Goal: Task Accomplishment & Management: Manage account settings

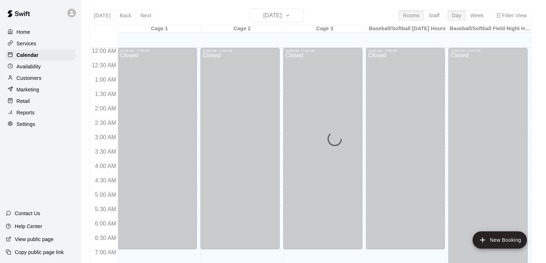
scroll to position [445, 0]
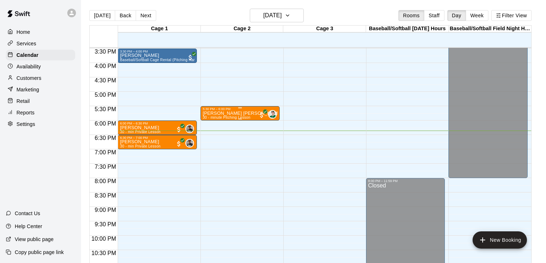
click at [252, 112] on div "[PERSON_NAME] [PERSON_NAME] 30 - minute Pitching Lesson 0" at bounding box center [240, 242] width 75 height 263
click at [209, 136] on img "edit" at bounding box center [210, 135] width 8 height 8
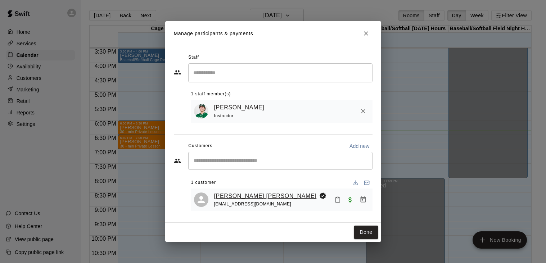
click at [242, 197] on link "[PERSON_NAME] [PERSON_NAME]" at bounding box center [265, 195] width 103 height 9
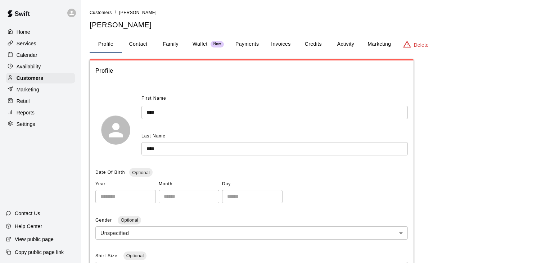
click at [140, 40] on button "Contact" at bounding box center [138, 44] width 32 height 17
select select "**"
